Goal: Task Accomplishment & Management: Manage account settings

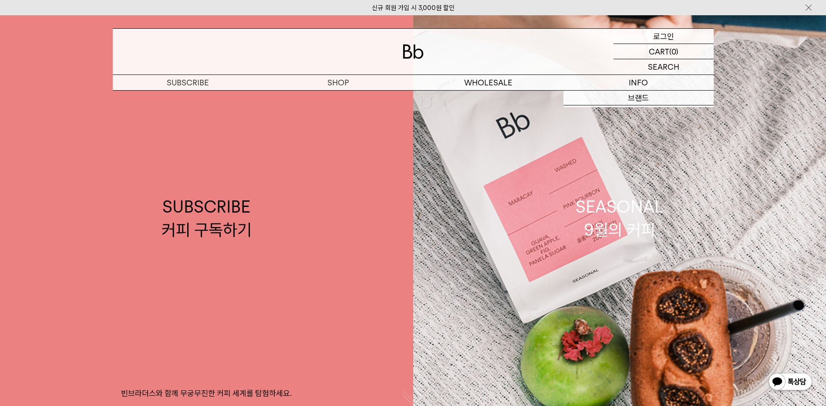
click at [662, 37] on p "로그인" at bounding box center [663, 36] width 21 height 15
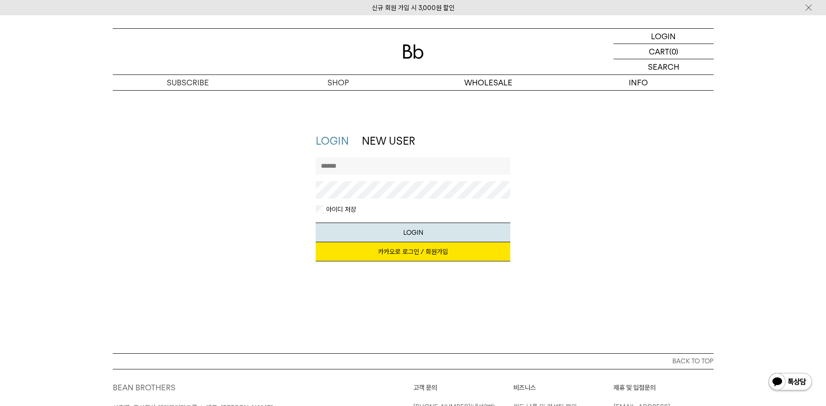
click at [395, 252] on link "카카오로 로그인 / 회원가입" at bounding box center [413, 251] width 195 height 19
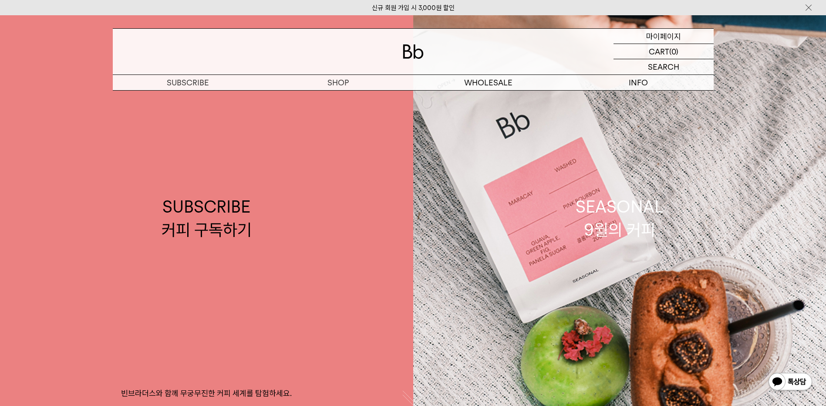
click at [660, 35] on p "마이페이지" at bounding box center [663, 36] width 35 height 15
click at [674, 36] on p "마이페이지" at bounding box center [663, 36] width 35 height 15
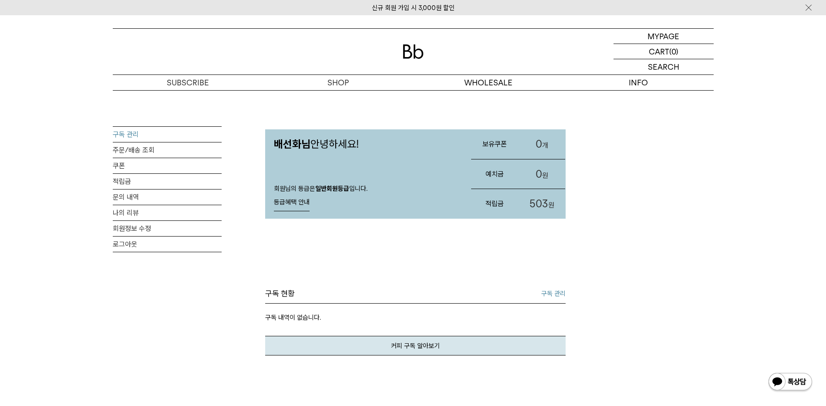
click at [130, 133] on link "구독 관리" at bounding box center [167, 134] width 109 height 15
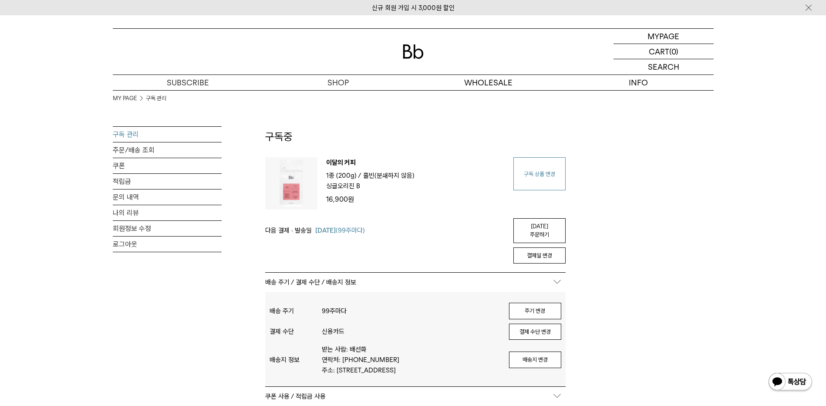
click at [543, 176] on link "구독 상품 변경" at bounding box center [539, 173] width 52 height 33
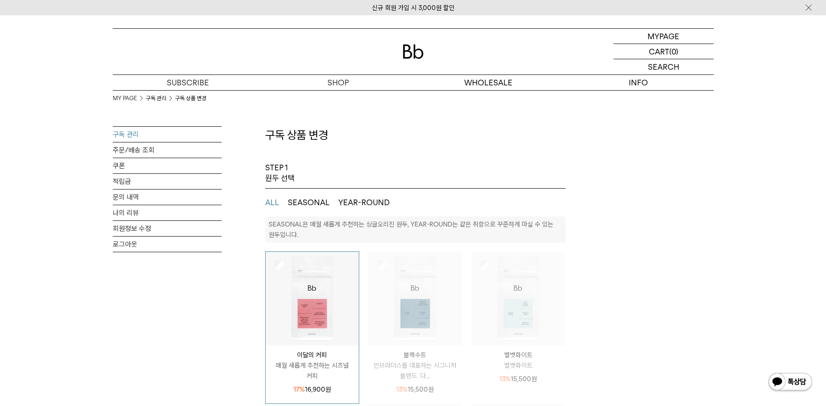
select select "**"
click at [311, 199] on button "SEASONAL" at bounding box center [309, 202] width 42 height 10
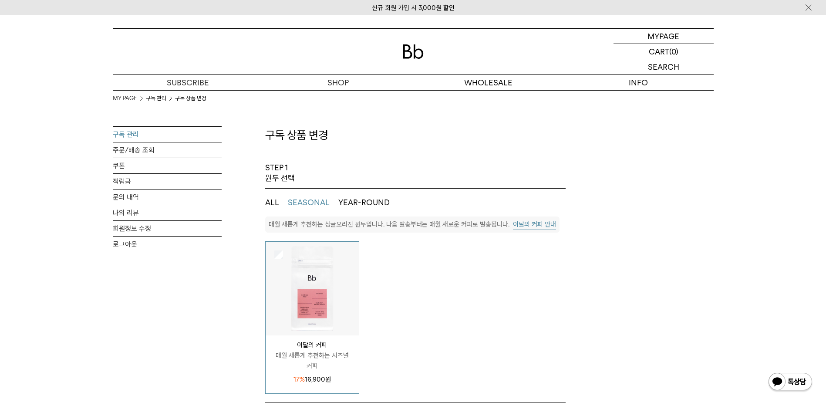
click at [538, 225] on button "이달의 커피 안내" at bounding box center [534, 224] width 43 height 11
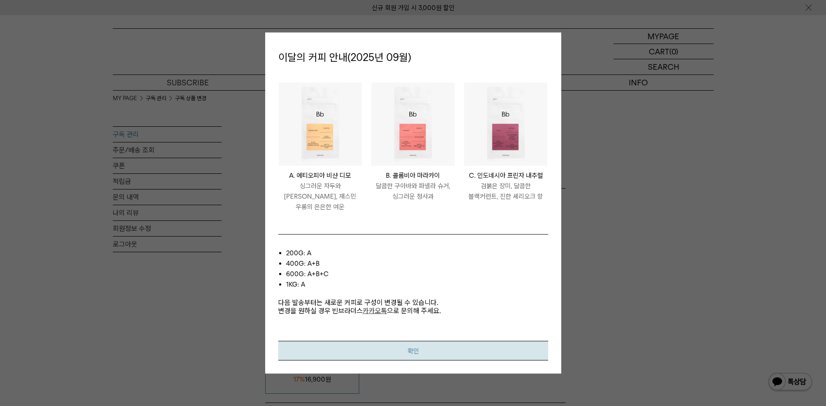
click at [442, 346] on button "확인" at bounding box center [413, 350] width 270 height 20
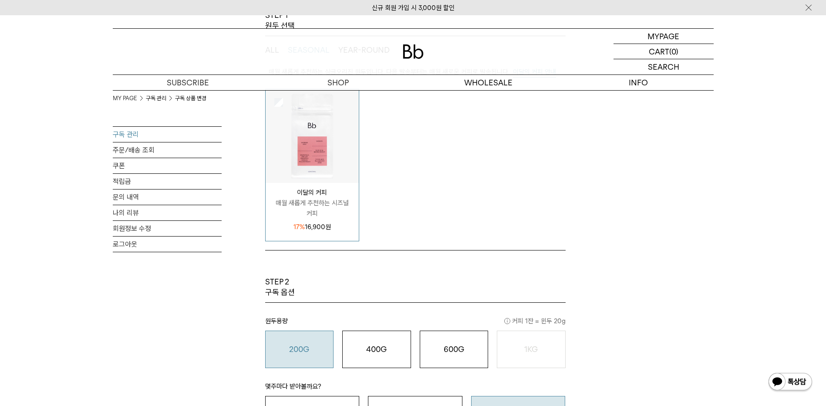
scroll to position [261, 0]
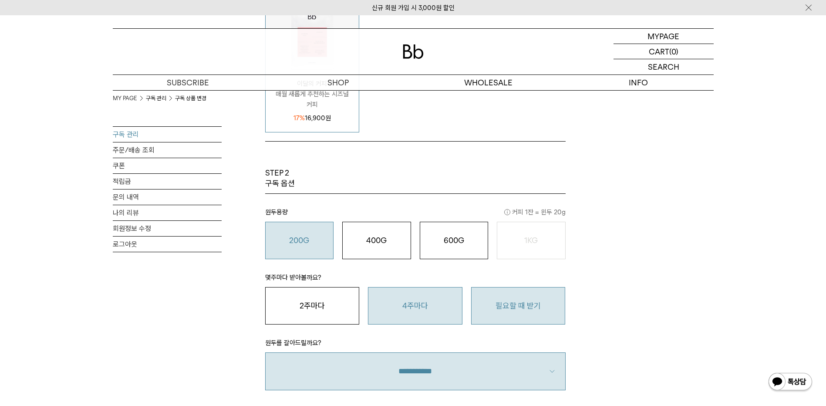
drag, startPoint x: 431, startPoint y: 325, endPoint x: 429, endPoint y: 319, distance: 6.2
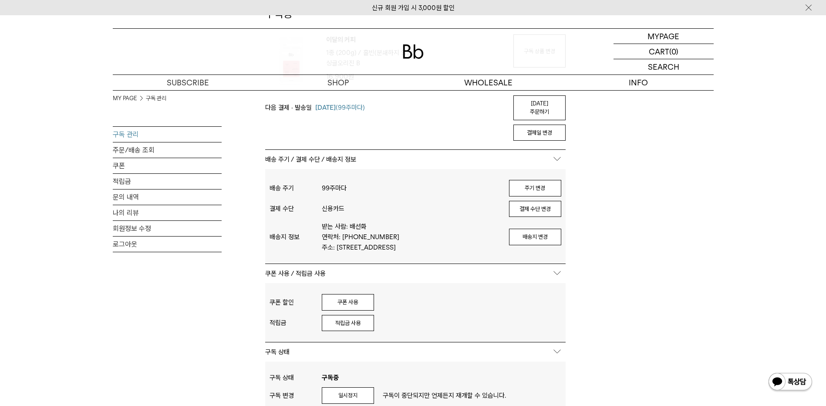
scroll to position [261, 0]
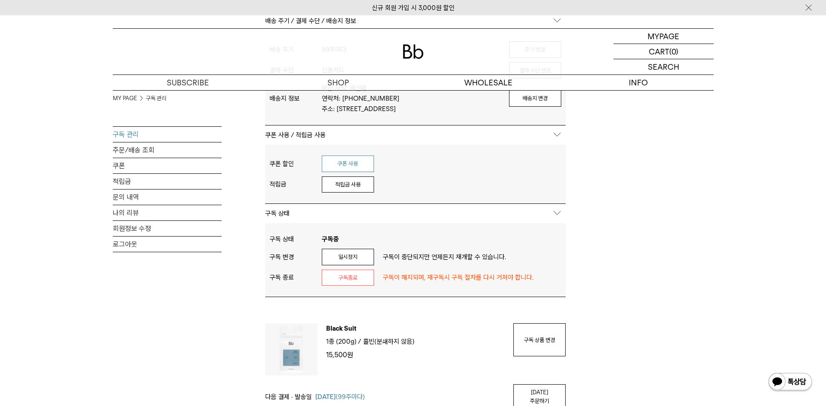
click at [357, 165] on button "쿠폰 사용" at bounding box center [348, 163] width 52 height 17
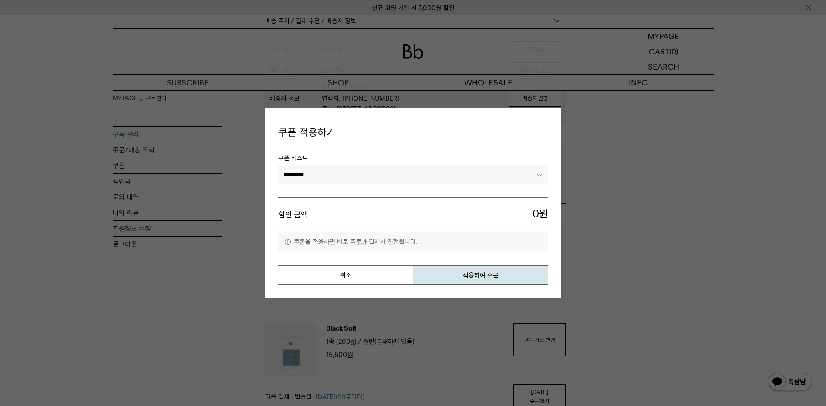
click at [393, 182] on select "********" at bounding box center [413, 174] width 270 height 19
click at [395, 182] on select "********" at bounding box center [413, 174] width 270 height 19
click at [611, 196] on div at bounding box center [413, 203] width 826 height 406
click at [360, 282] on button "취소" at bounding box center [345, 276] width 135 height 20
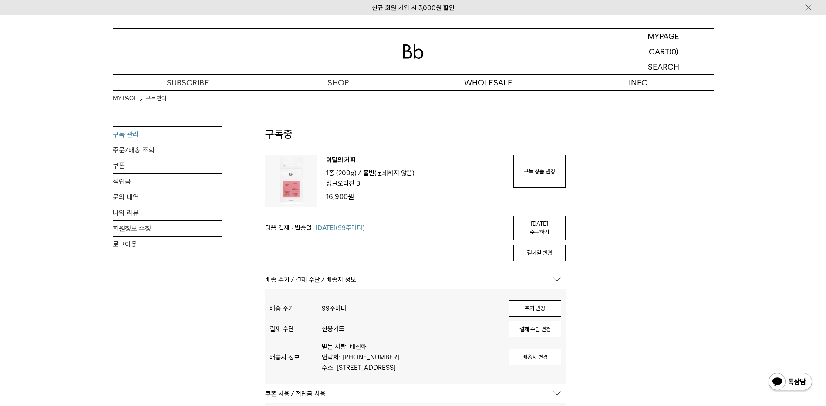
scroll to position [0, 0]
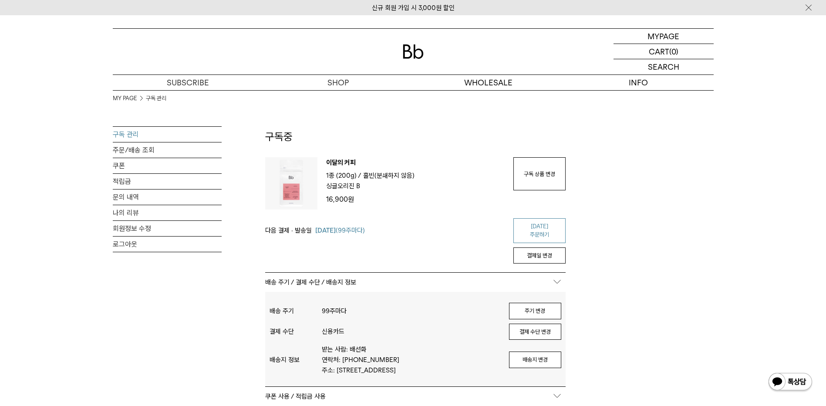
click at [539, 225] on link "[DATE] 주문하기" at bounding box center [539, 230] width 52 height 25
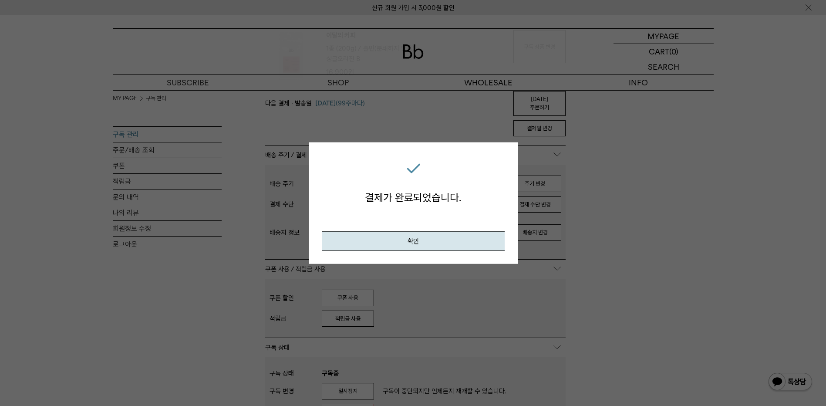
scroll to position [131, 0]
click at [422, 242] on button "확인" at bounding box center [413, 241] width 183 height 20
